Goal: Check status: Check status

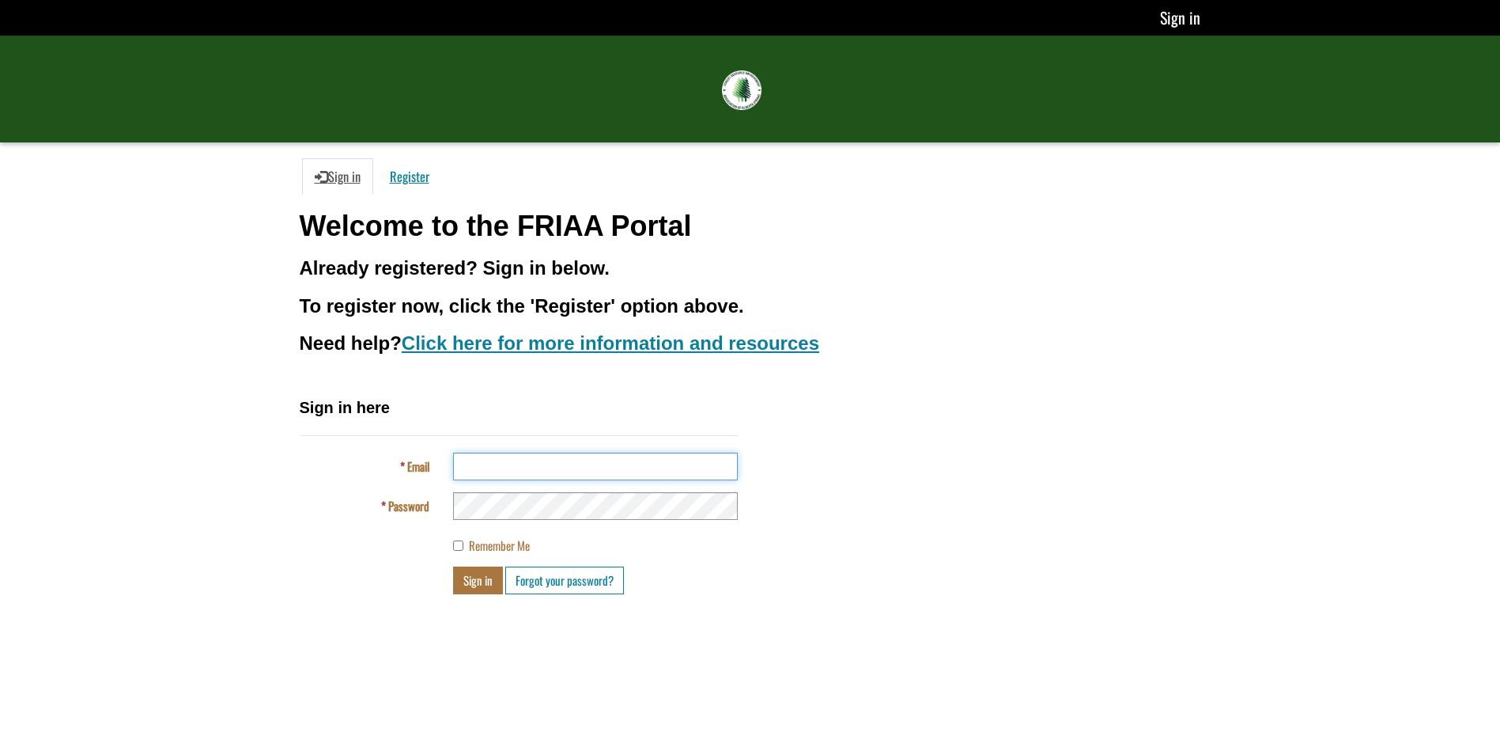
click at [503, 471] on input "Email" at bounding box center [595, 466] width 285 height 28
type input "**********"
click at [453, 566] on button "Sign in" at bounding box center [478, 580] width 50 height 28
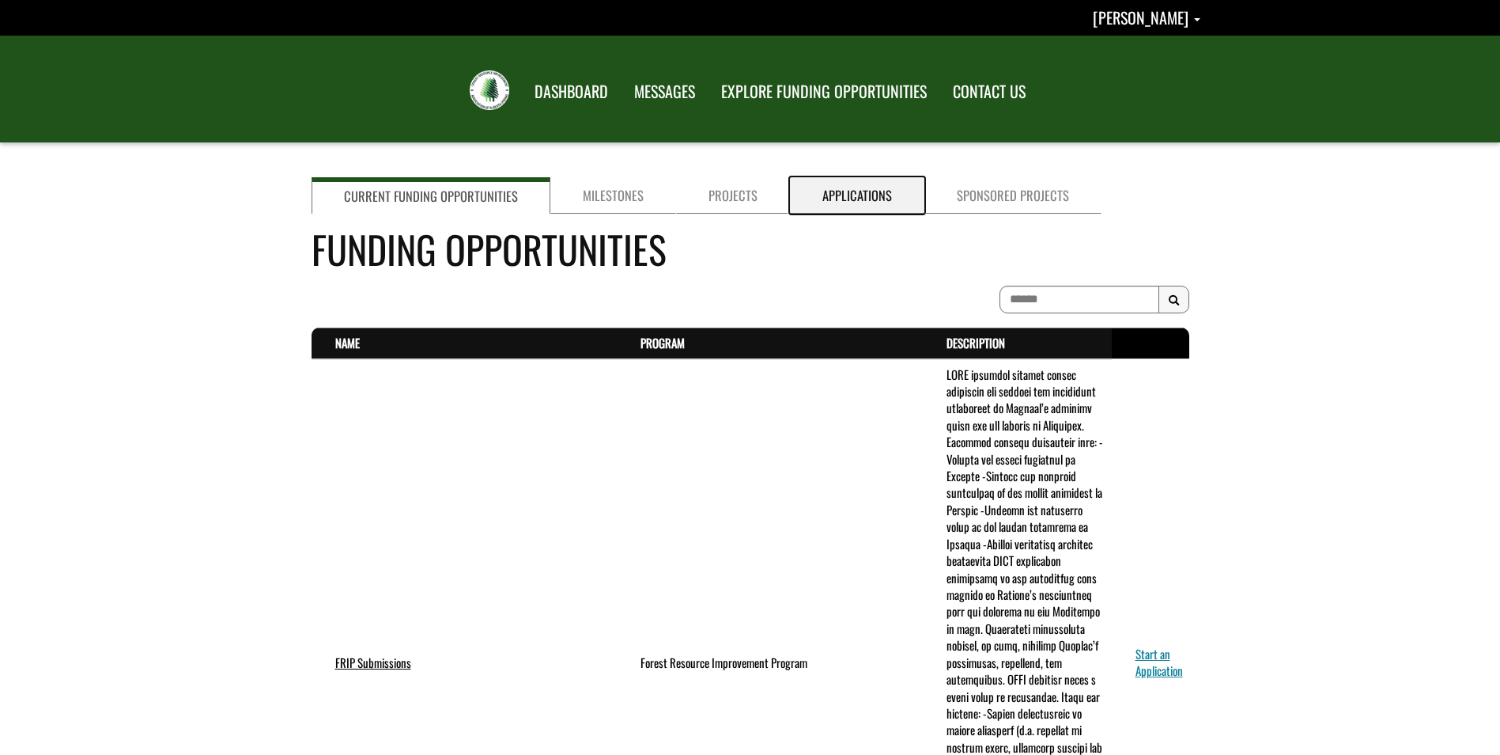
click at [823, 195] on link "Applications" at bounding box center [857, 195] width 134 height 36
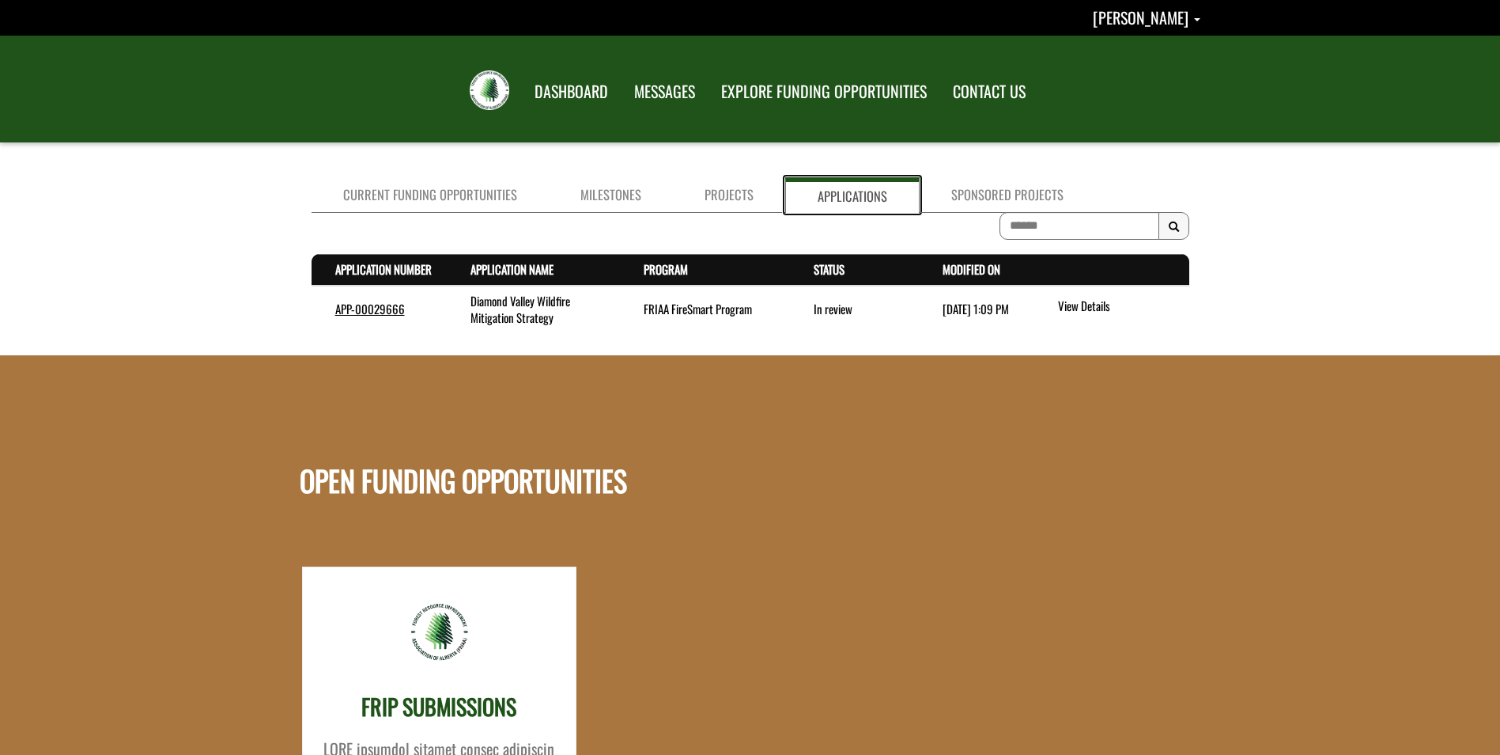
scroll to position [79, 0]
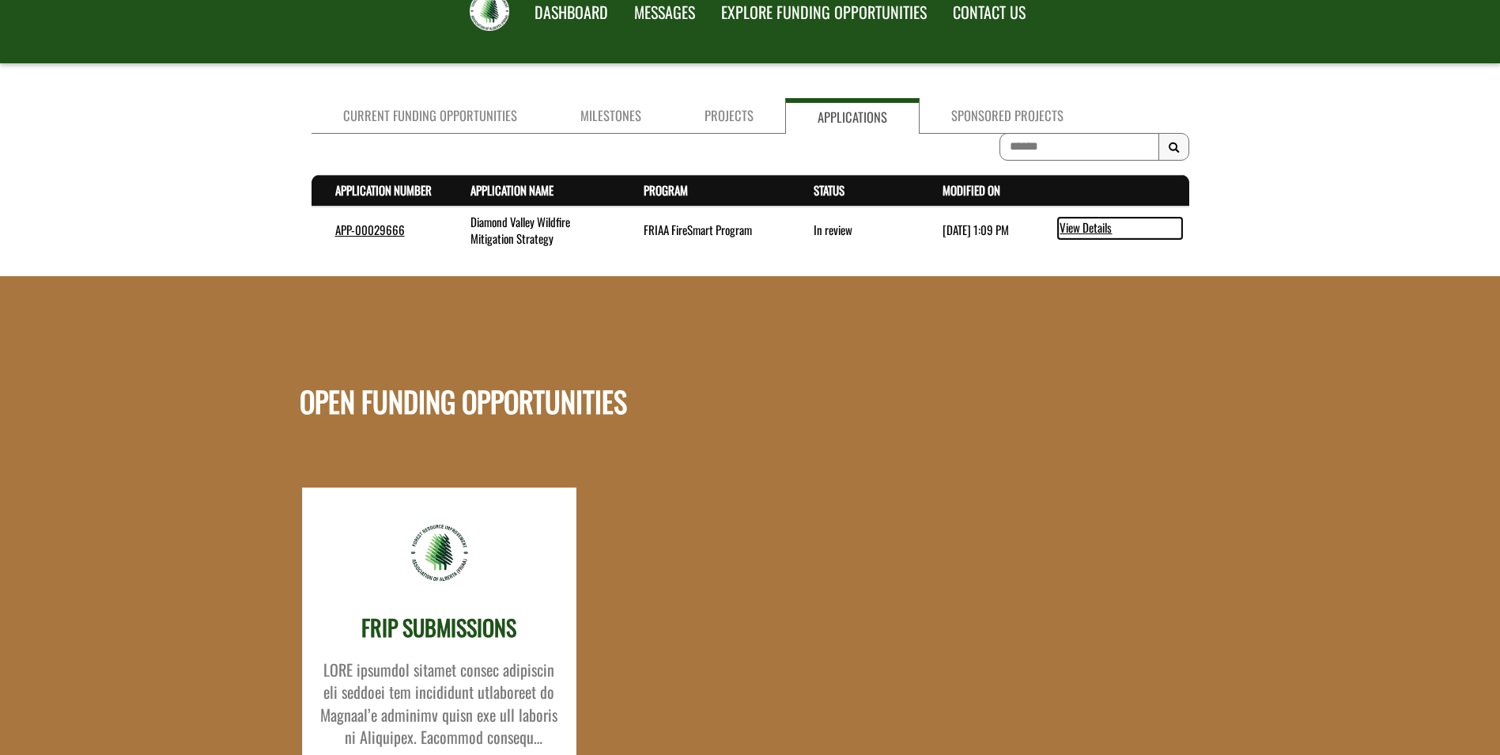
click at [1077, 220] on link "View Details" at bounding box center [1120, 228] width 124 height 21
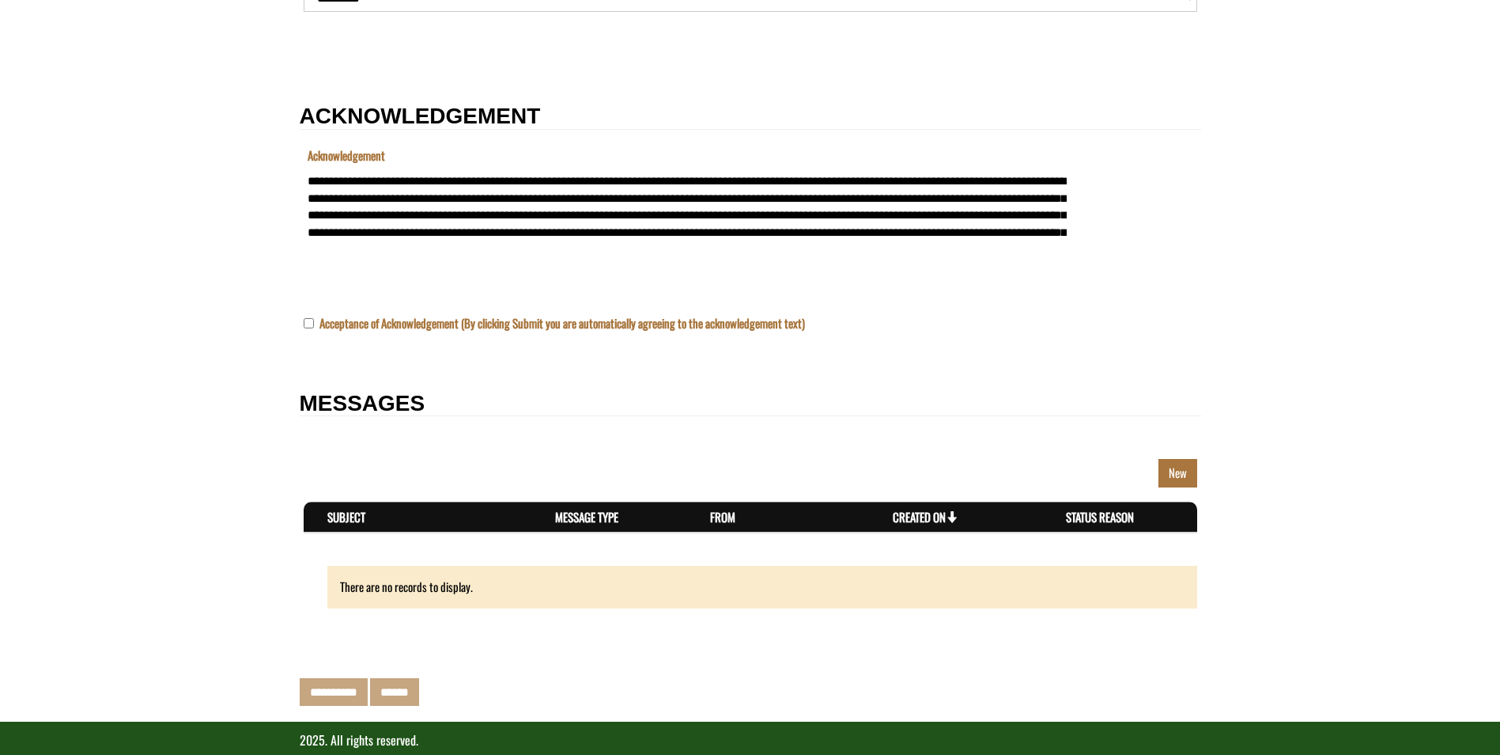
scroll to position [1996, 0]
